Goal: Check status: Check status

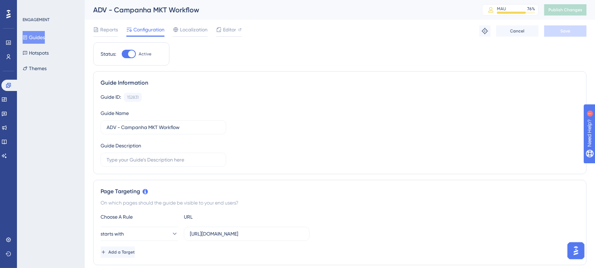
click at [309, 102] on div "Guide ID: 152831 Copy Guide Name ADV - Campanha MKT Workflow Guide Description" at bounding box center [340, 130] width 478 height 74
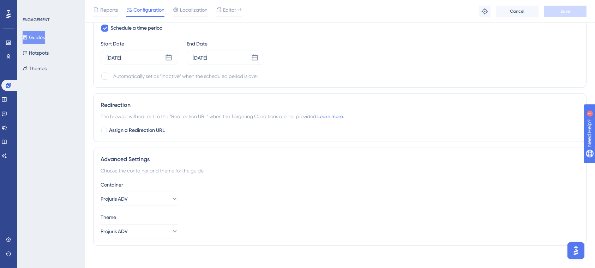
scroll to position [642, 0]
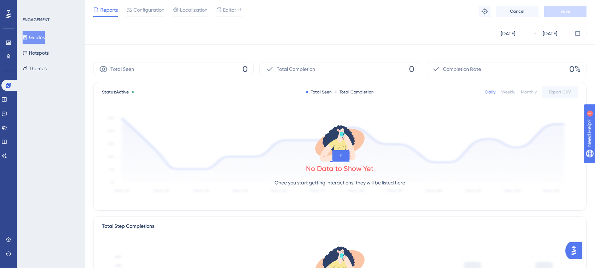
scroll to position [178, 0]
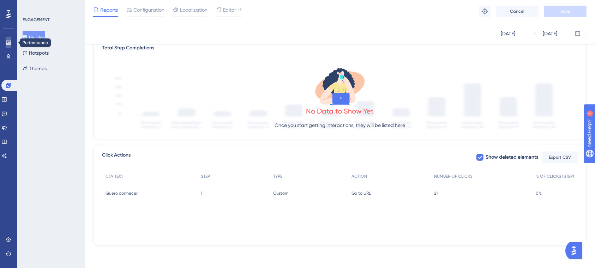
click at [9, 41] on icon at bounding box center [8, 43] width 5 height 4
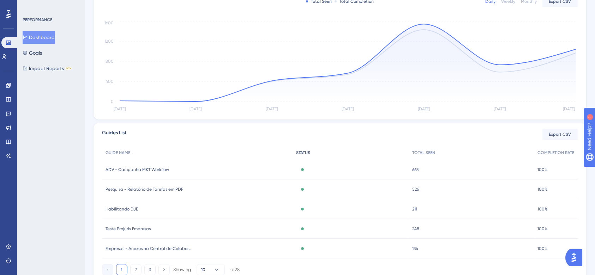
scroll to position [157, 0]
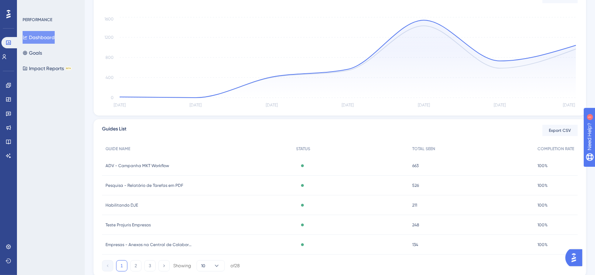
click at [415, 169] on div "663 663" at bounding box center [470, 166] width 125 height 20
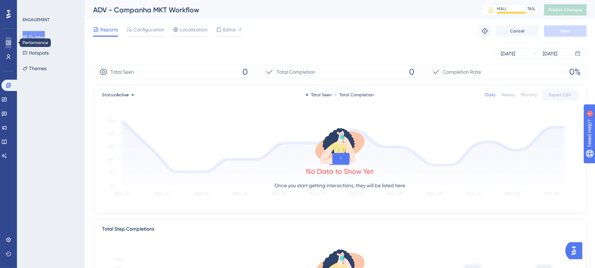
click at [8, 47] on link at bounding box center [9, 42] width 6 height 11
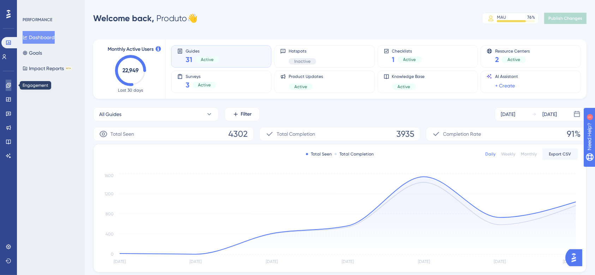
click at [8, 85] on icon at bounding box center [9, 86] width 6 height 6
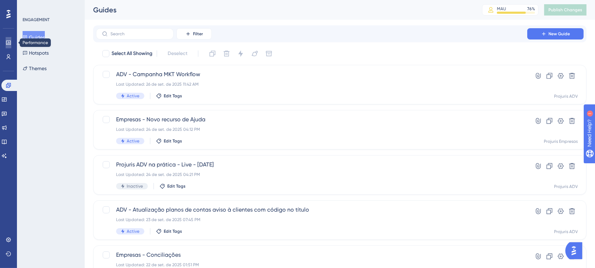
click at [11, 45] on link at bounding box center [9, 42] width 6 height 11
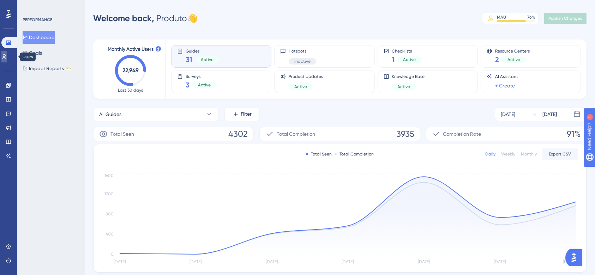
click at [7, 55] on link at bounding box center [4, 56] width 6 height 11
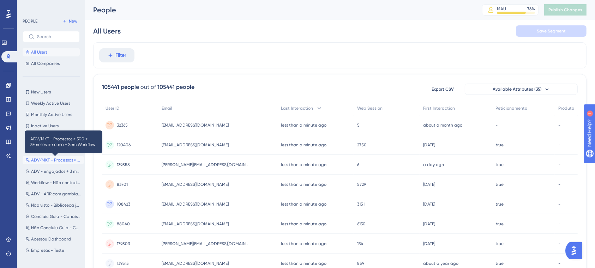
click at [47, 159] on span "ADV/MKT - Processos > 500 + 3+meses de casa + Sem Workflow" at bounding box center [56, 160] width 50 height 6
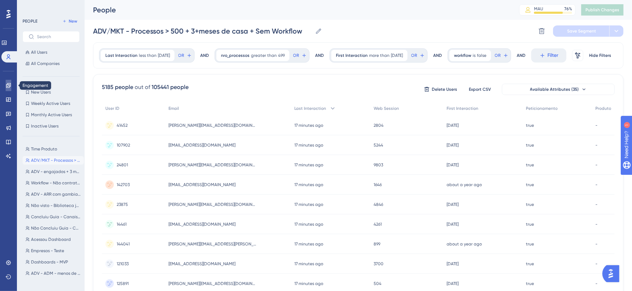
click at [9, 86] on icon at bounding box center [8, 85] width 5 height 5
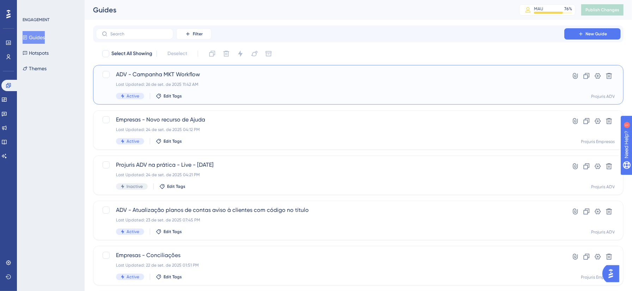
click at [252, 89] on div "ADV - Campanha MKT Workflow Last Updated: 26 de set. de 2025 11:42 AM Active Ed…" at bounding box center [330, 84] width 428 height 29
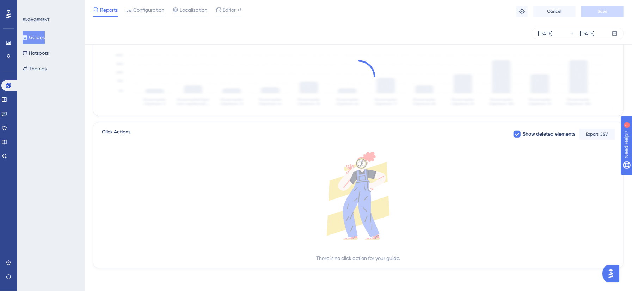
scroll to position [157, 0]
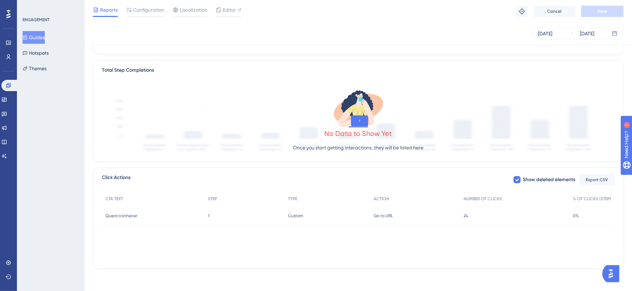
click at [233, 214] on div "1 1" at bounding box center [245, 216] width 80 height 20
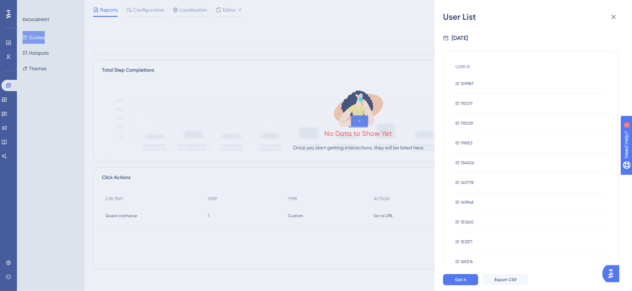
click at [468, 79] on div "ID 109987 ID 109987" at bounding box center [465, 84] width 18 height 20
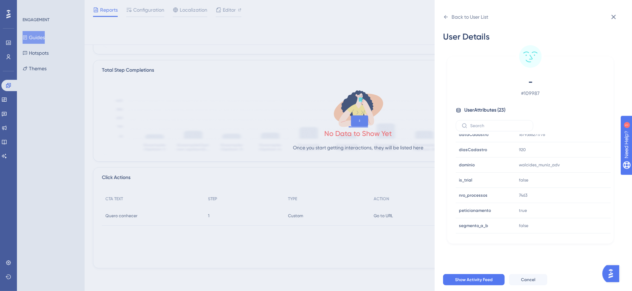
scroll to position [248, 0]
click at [602, 16] on icon at bounding box center [614, 17] width 5 height 5
